Goal: Participate in discussion

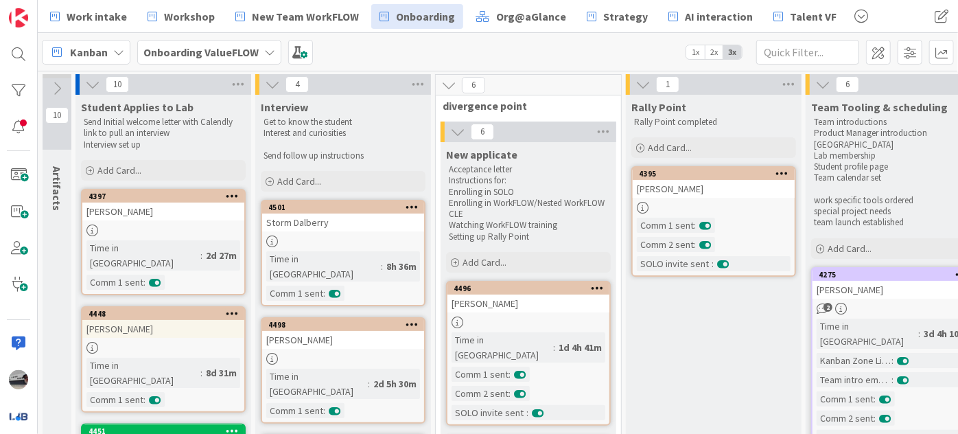
scroll to position [38, 0]
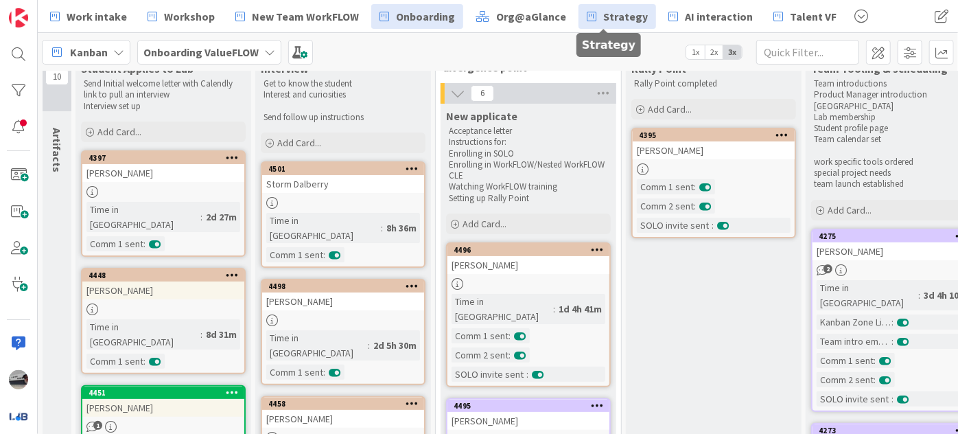
click at [603, 23] on span "Strategy" at bounding box center [625, 16] width 45 height 16
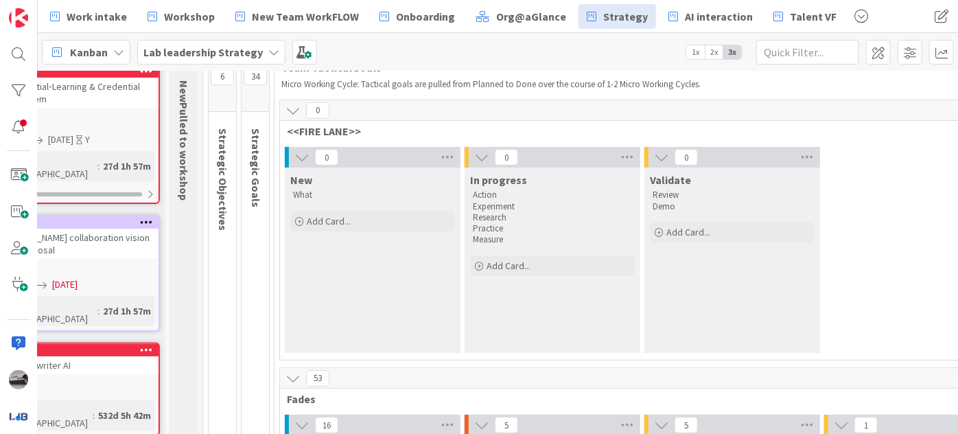
scroll to position [0, 53]
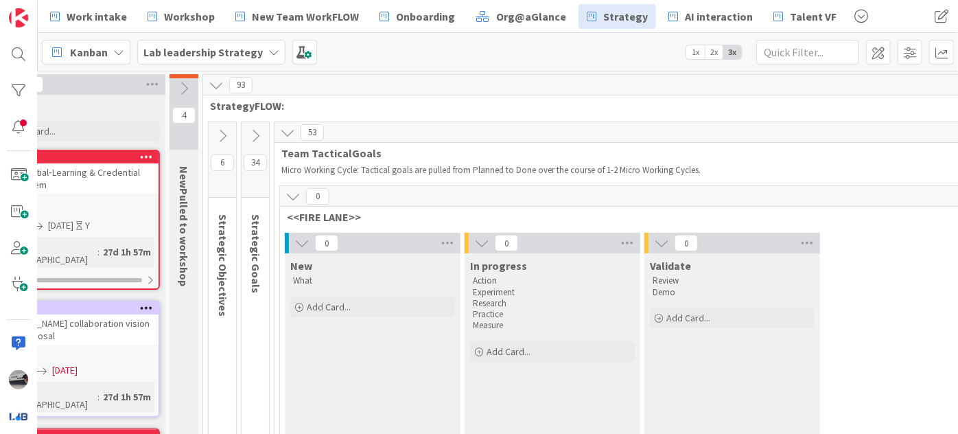
click at [256, 133] on icon at bounding box center [255, 135] width 15 height 15
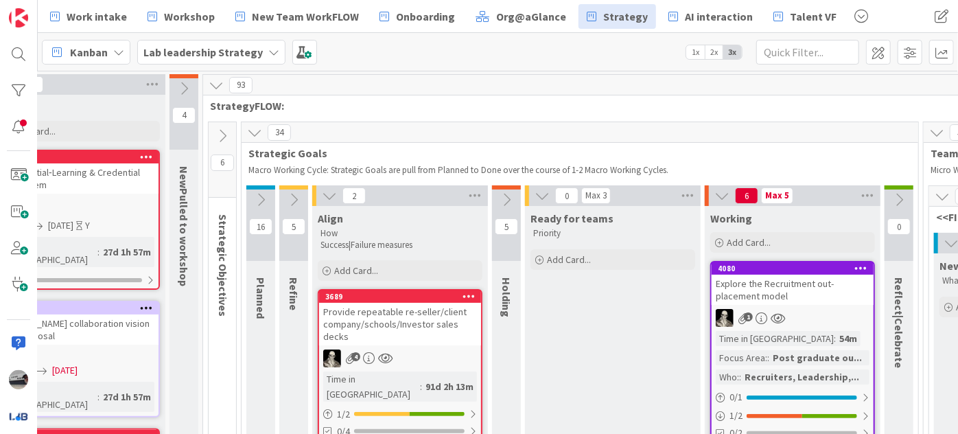
click at [264, 197] on icon at bounding box center [260, 199] width 15 height 15
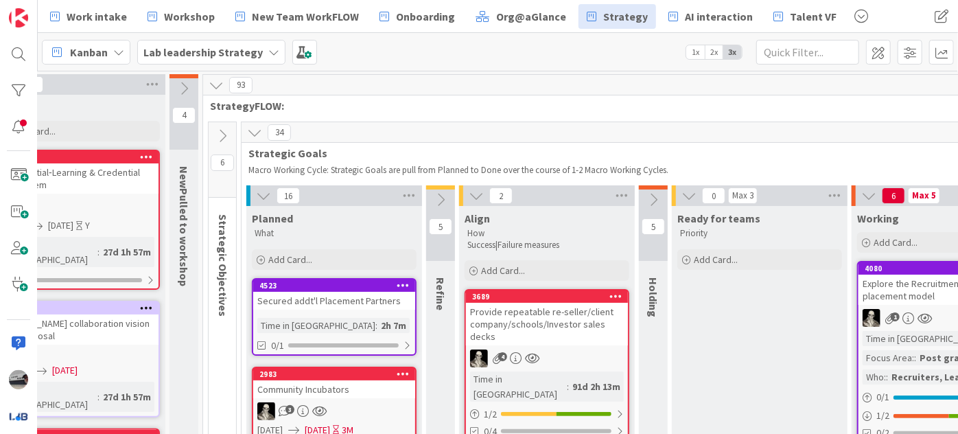
click at [446, 192] on icon at bounding box center [440, 199] width 15 height 15
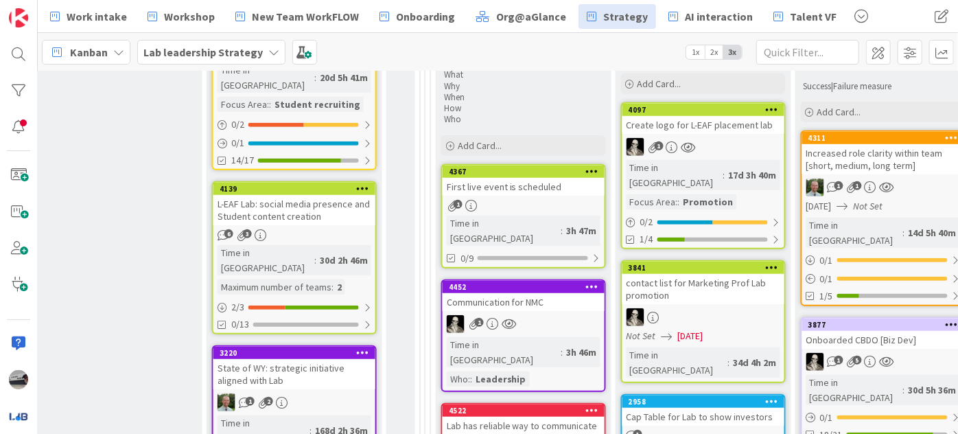
scroll to position [499, 845]
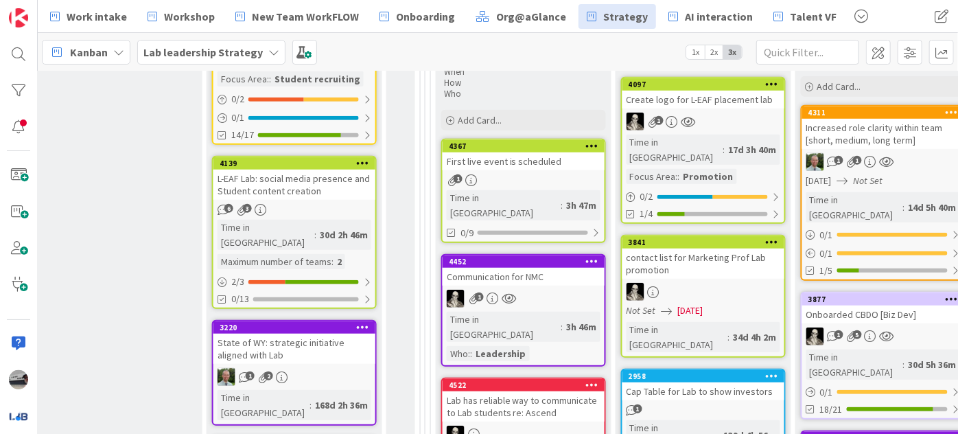
click at [511, 268] on div "Communication for NMC" at bounding box center [524, 277] width 162 height 18
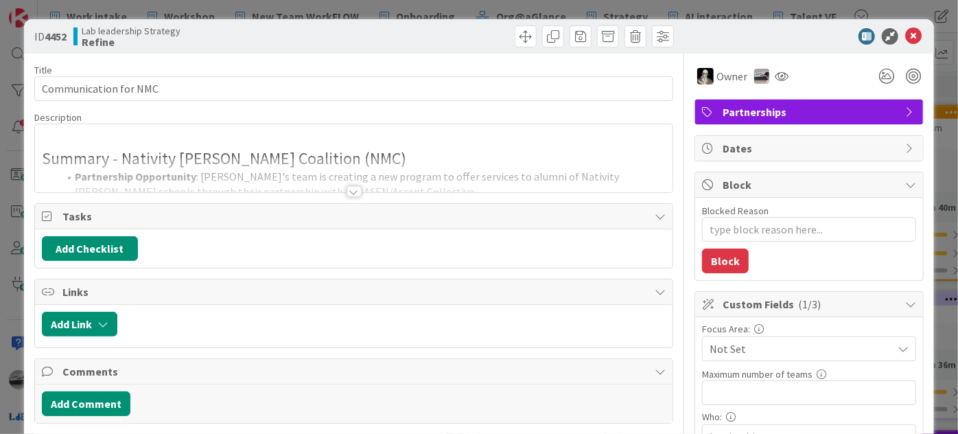
click at [351, 192] on div at bounding box center [354, 191] width 15 height 11
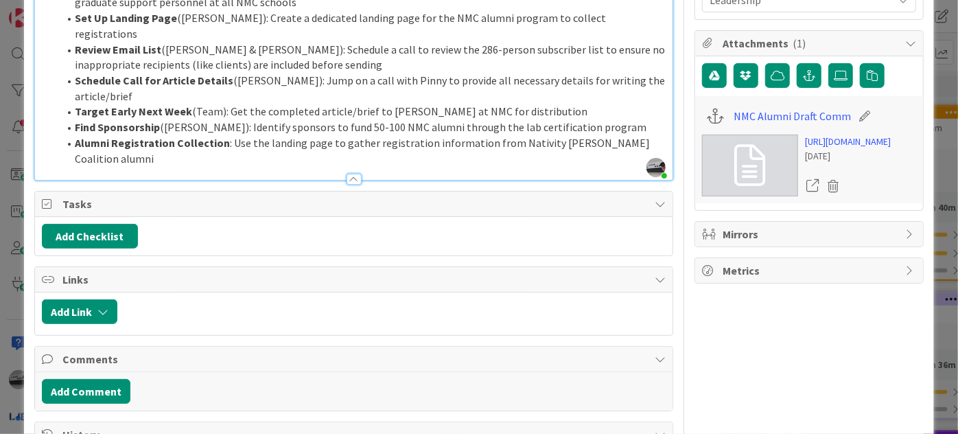
scroll to position [312, 0]
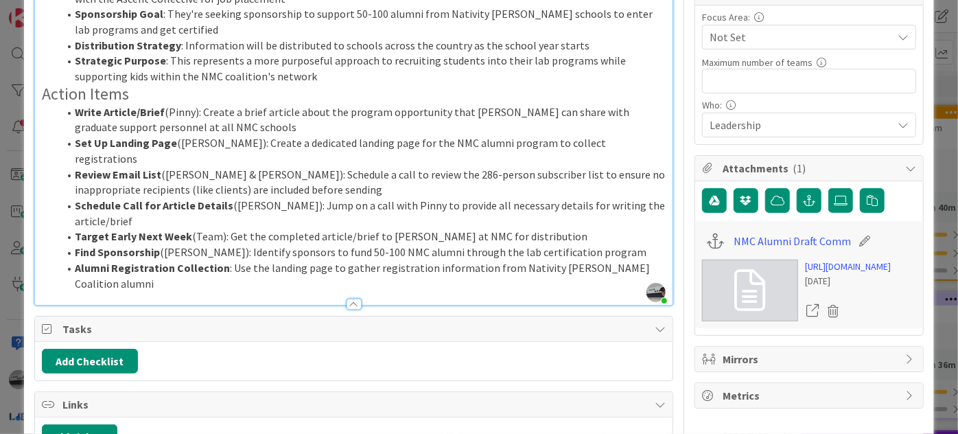
click at [655, 244] on li "Find Sponsorship ([PERSON_NAME]): Identify sponsors to fund 50-100 NMC alumni t…" at bounding box center [362, 252] width 608 height 16
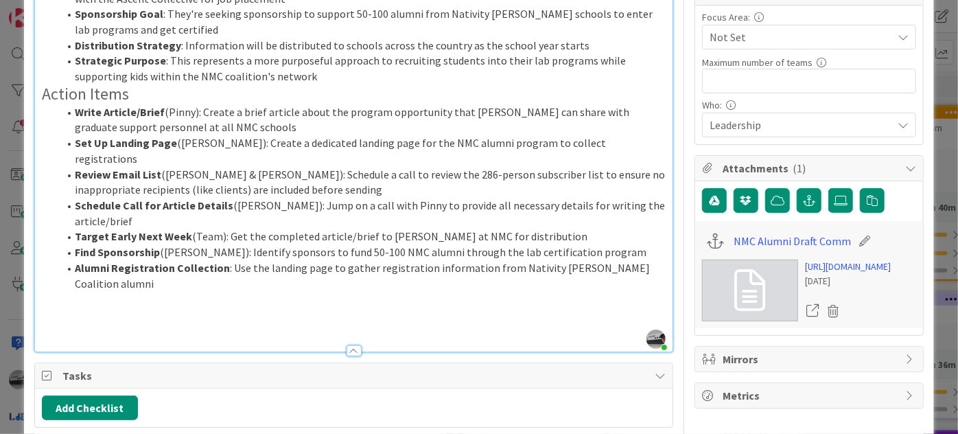
type textarea "x"
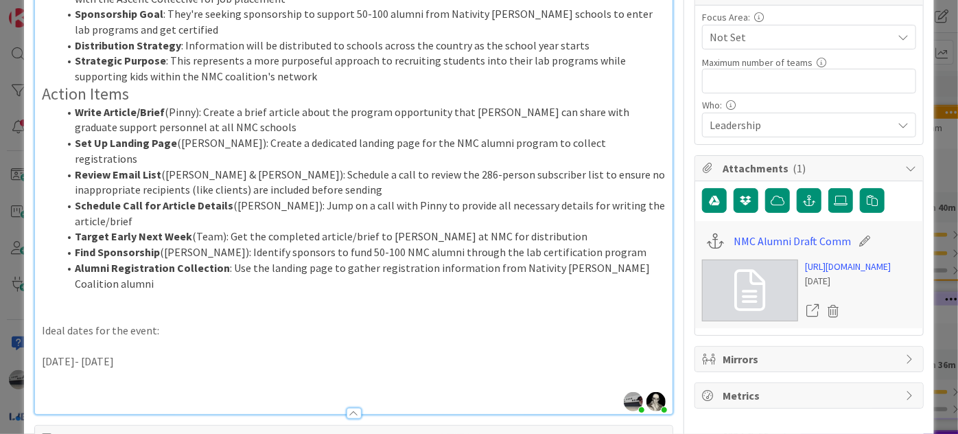
type textarea "x"
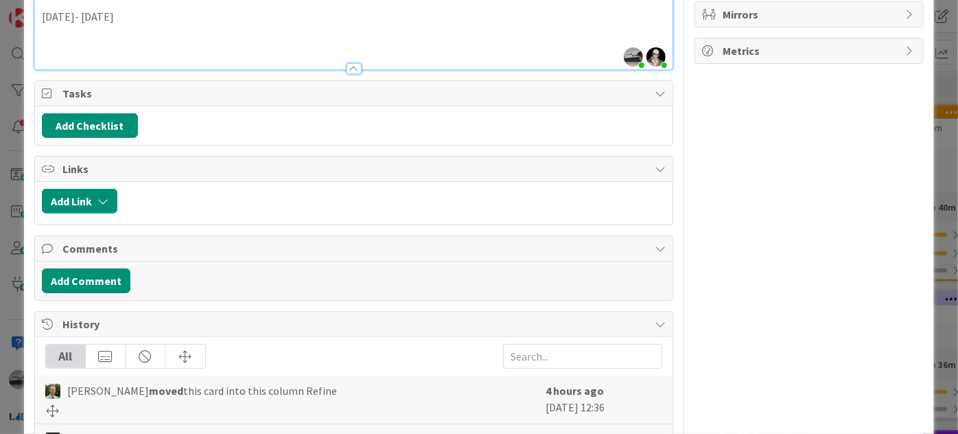
scroll to position [588, 0]
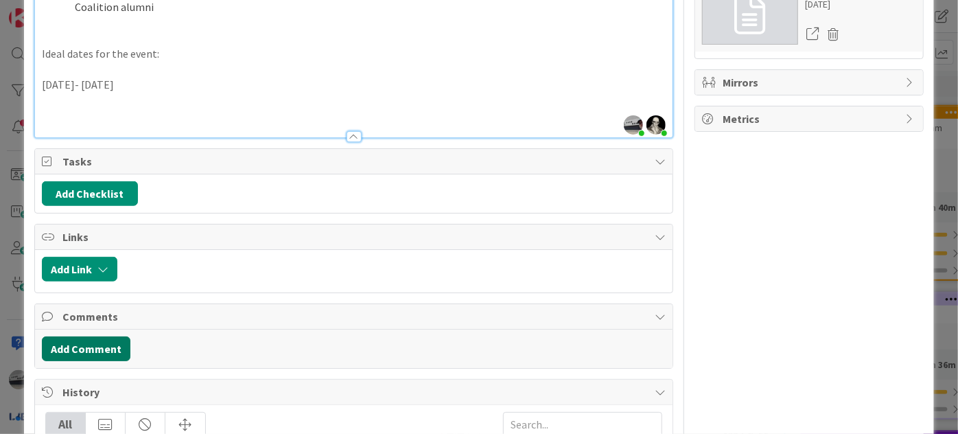
click at [106, 336] on button "Add Comment" at bounding box center [86, 348] width 89 height 25
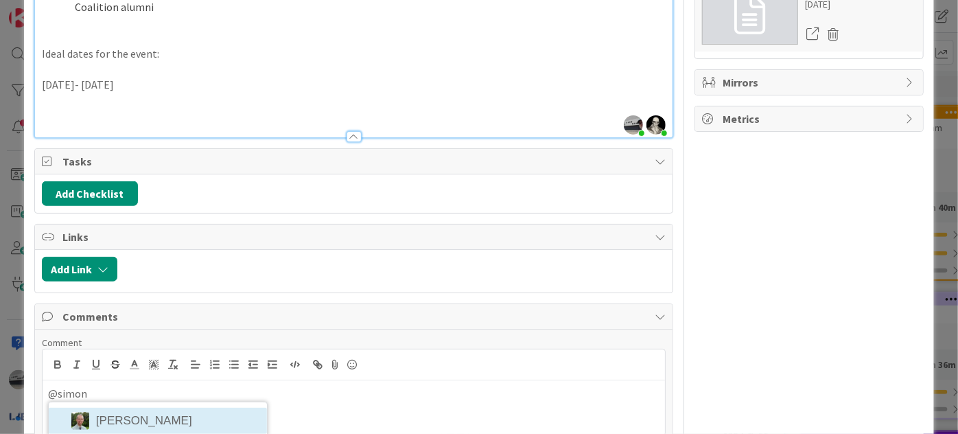
drag, startPoint x: 139, startPoint y: 360, endPoint x: 148, endPoint y: 356, distance: 9.8
click at [141, 408] on li "[PERSON_NAME]" at bounding box center [158, 421] width 218 height 26
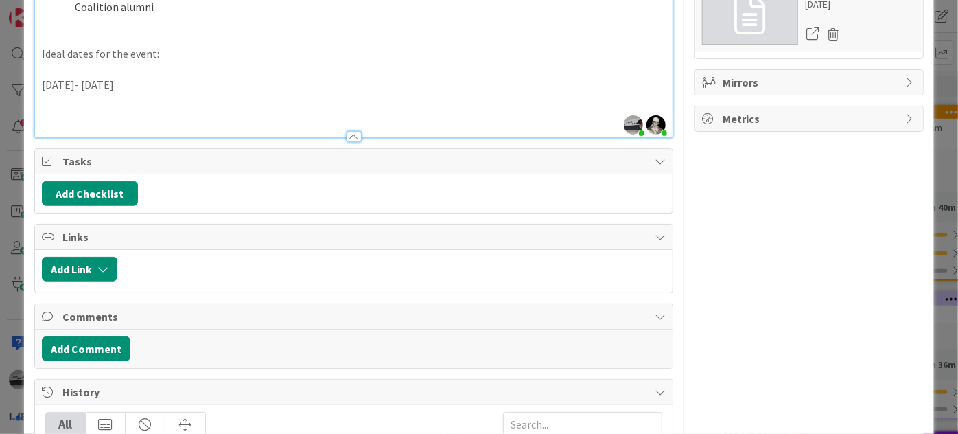
type textarea "x"
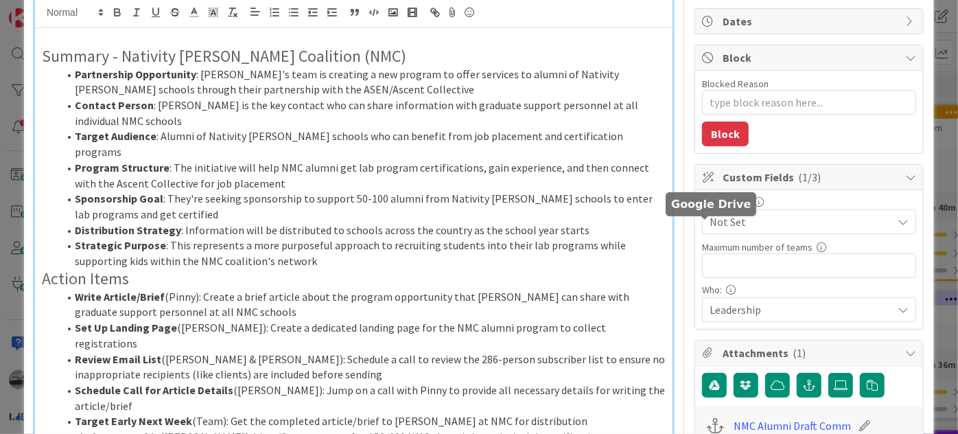
scroll to position [0, 0]
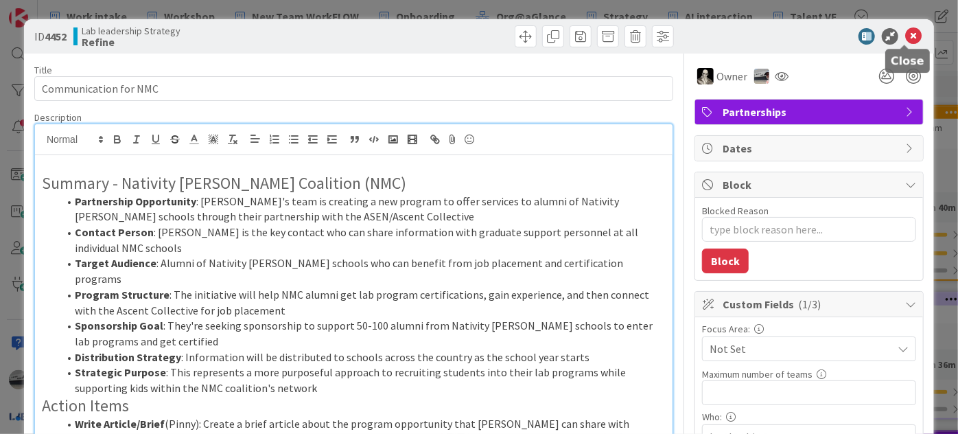
click at [906, 36] on icon at bounding box center [914, 36] width 16 height 16
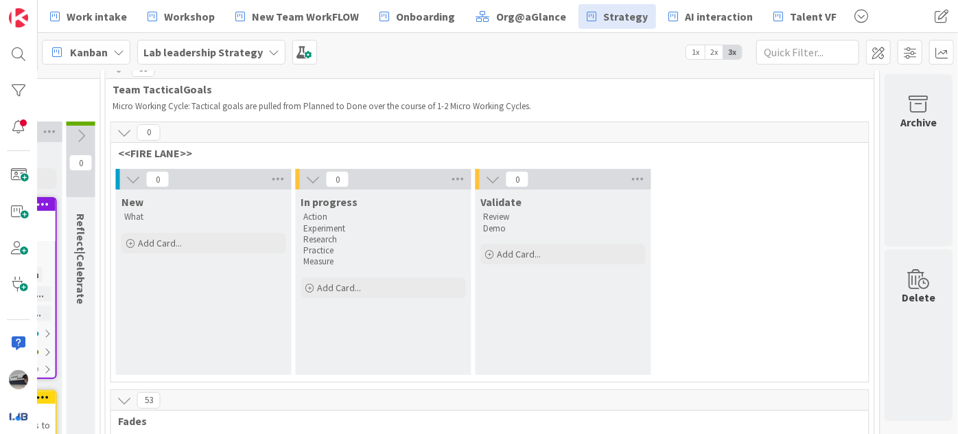
scroll to position [62, 1173]
